Goal: Find specific page/section: Find specific page/section

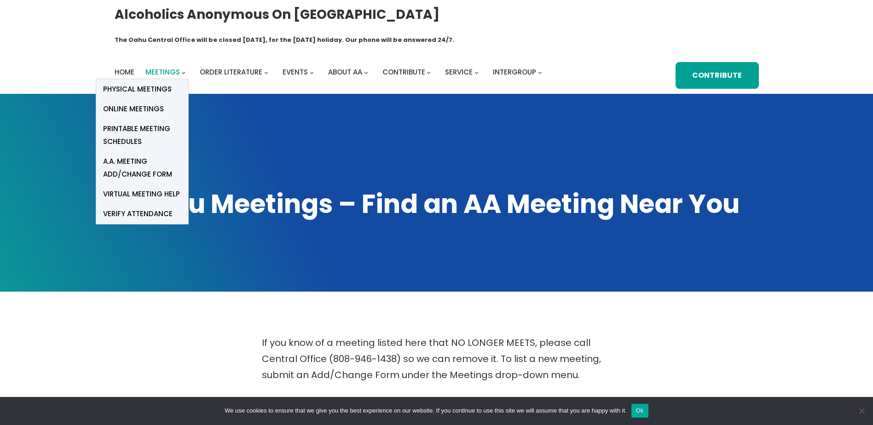
click at [165, 67] on span "Meetings" at bounding box center [162, 72] width 35 height 10
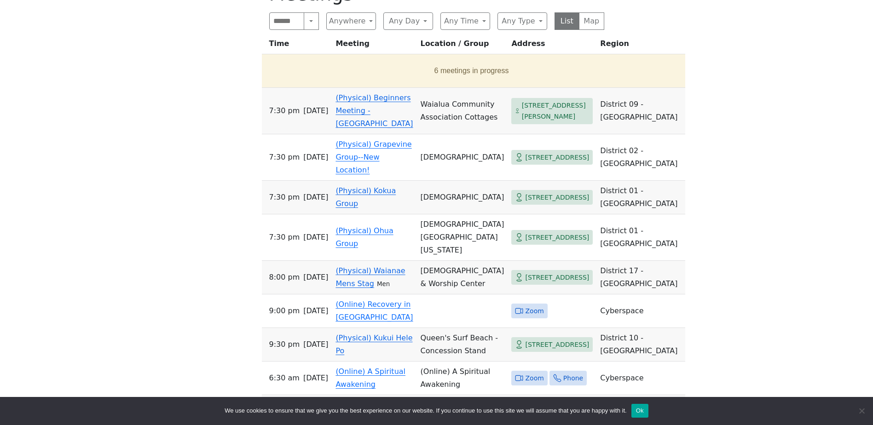
scroll to position [391, 0]
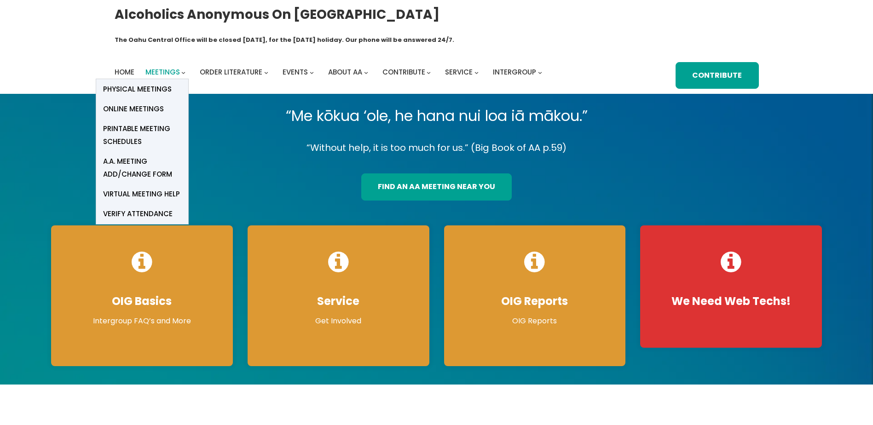
click at [156, 67] on span "Meetings" at bounding box center [162, 72] width 35 height 10
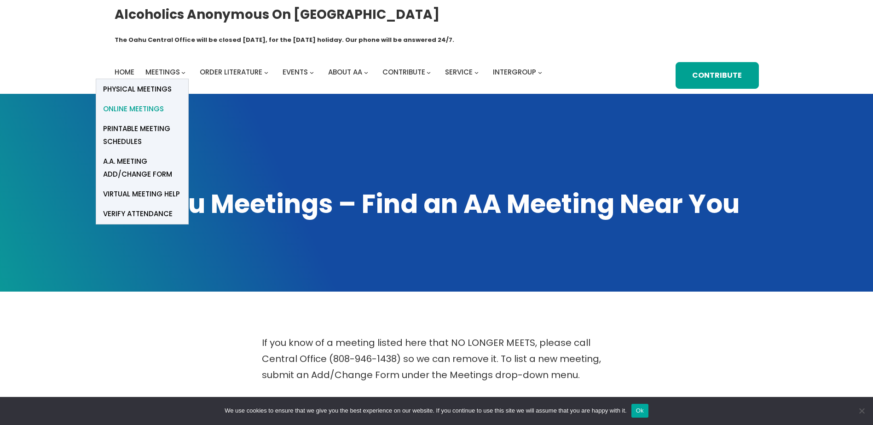
click at [129, 103] on span "Online Meetings" at bounding box center [133, 109] width 61 height 13
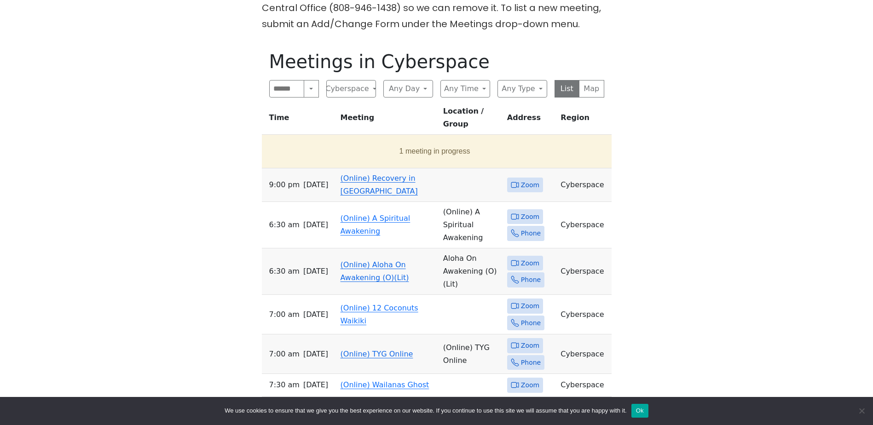
scroll to position [357, 0]
